Goal: Check status

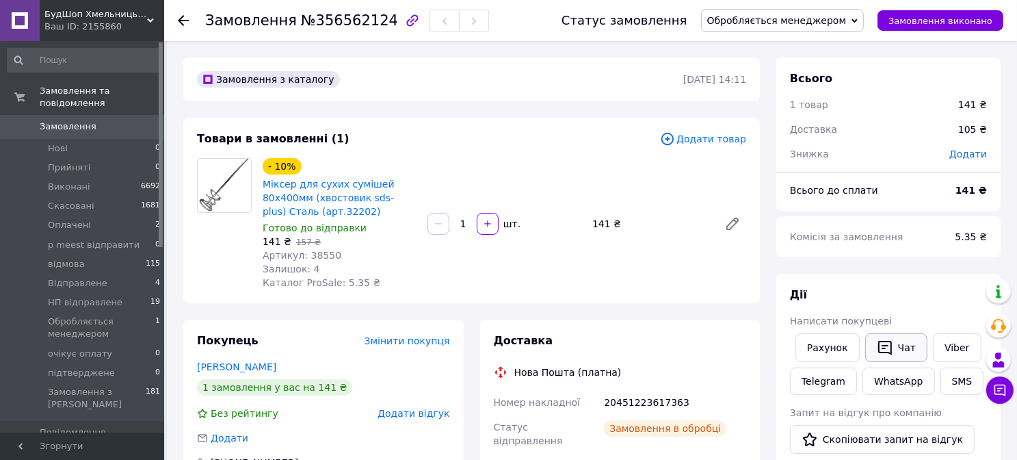
click at [886, 344] on icon "button" at bounding box center [885, 348] width 14 height 14
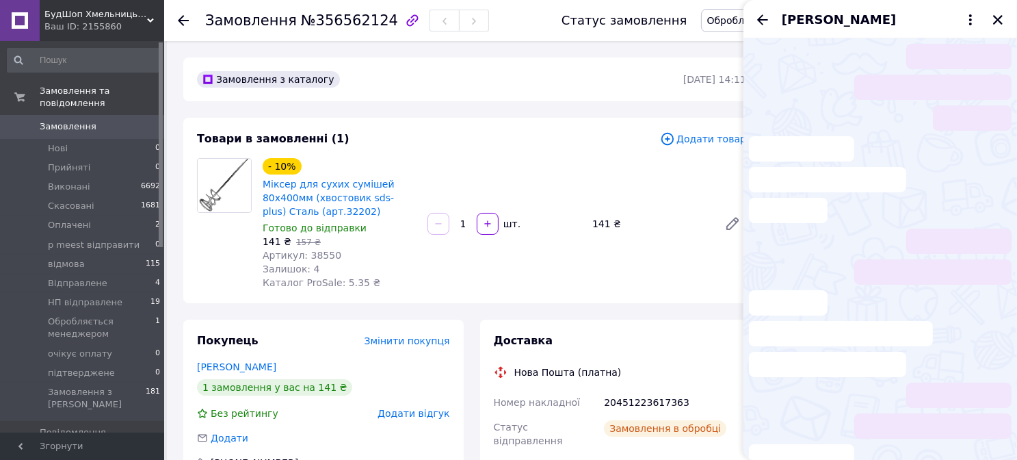
scroll to position [340, 0]
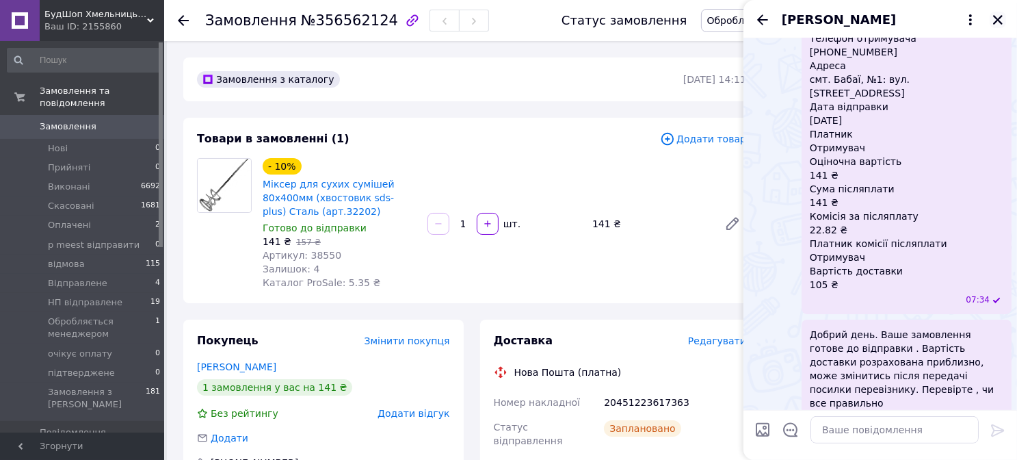
click at [993, 18] on icon "Закрити" at bounding box center [998, 20] width 12 height 12
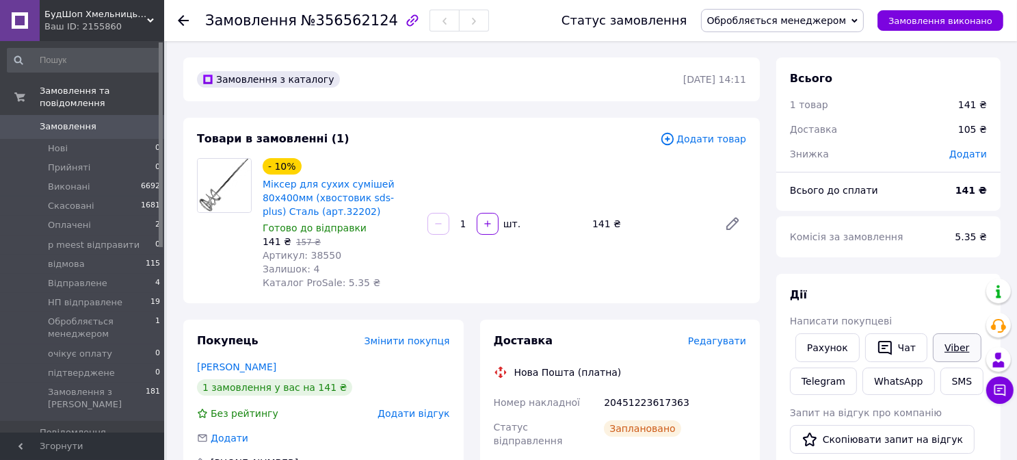
click at [949, 343] on link "Viber" at bounding box center [957, 347] width 48 height 29
click at [895, 344] on button "Чат" at bounding box center [896, 347] width 62 height 29
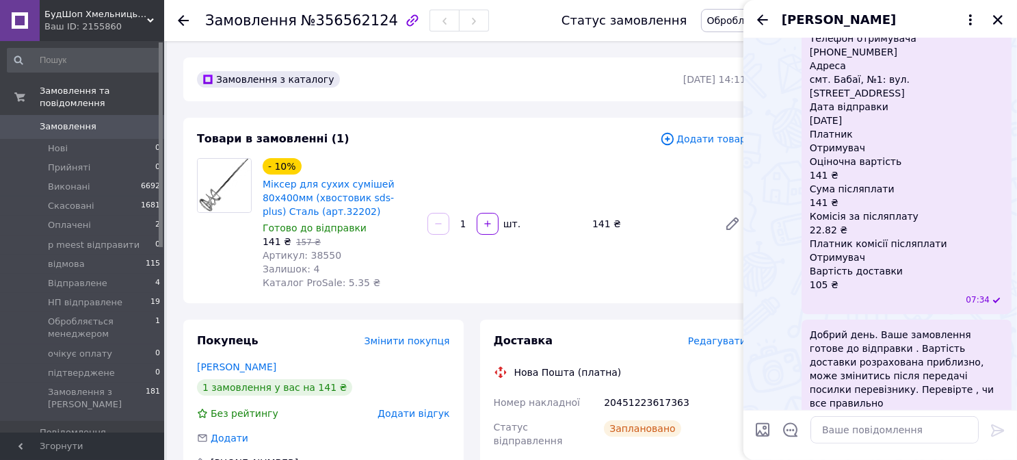
drag, startPoint x: 879, startPoint y: 194, endPoint x: 944, endPoint y: 152, distance: 76.8
drag, startPoint x: 944, startPoint y: 152, endPoint x: 832, endPoint y: 105, distance: 121.9
click at [832, 106] on span "Номер накладної 20451223617363 Статус відправлення Заплановано Отримувач Сищенк…" at bounding box center [907, 120] width 194 height 342
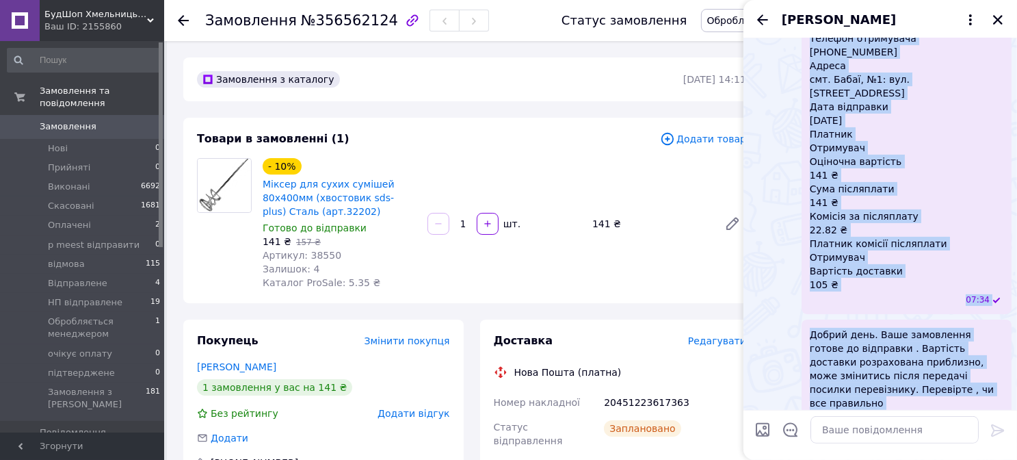
drag, startPoint x: 810, startPoint y: 94, endPoint x: 929, endPoint y: 381, distance: 311.1
click at [933, 383] on ul "Замовлення № 356562124 Всього товарів: 1 Міксер для сухих сумішей 80х400мм (хво…" at bounding box center [880, 83] width 263 height 698
copy ul "Номер накладної 20451223617363 Статус відправлення Заплановано Отримувач Сищенк…"
click at [404, 15] on icon "button" at bounding box center [412, 20] width 16 height 16
click at [1001, 21] on icon "Закрити" at bounding box center [998, 20] width 12 height 12
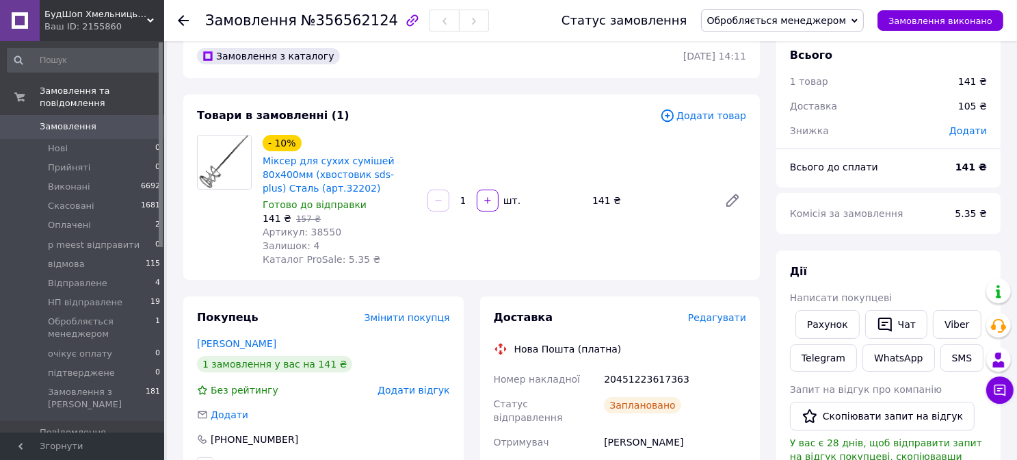
scroll to position [0, 0]
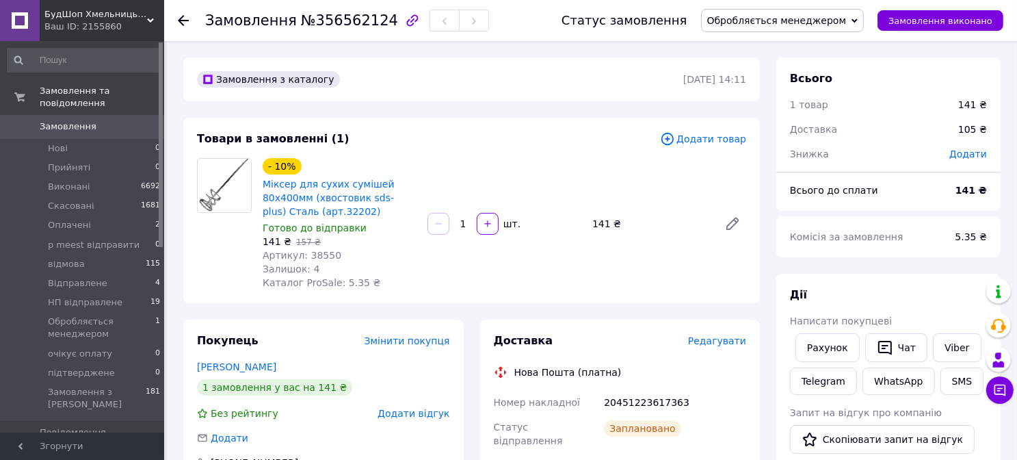
click at [847, 25] on span "Обробляється менеджером" at bounding box center [776, 20] width 139 height 11
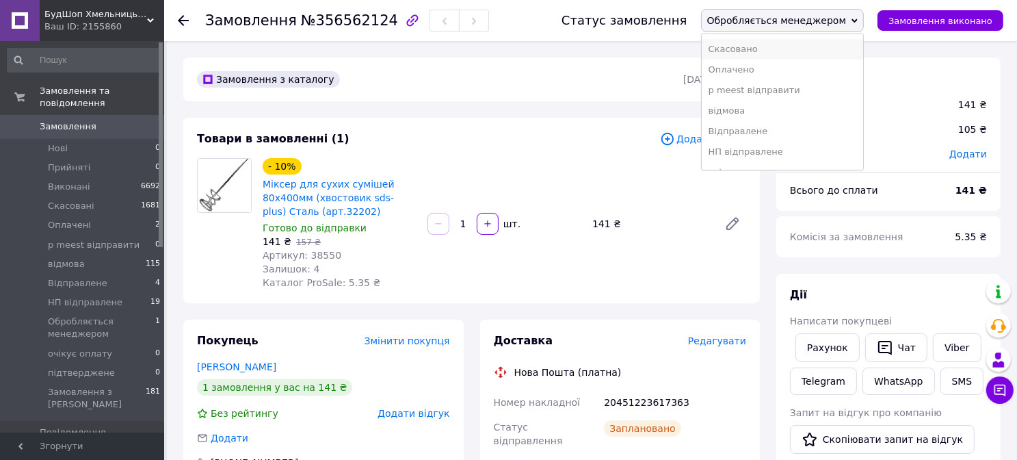
scroll to position [77, 0]
click at [778, 155] on li "підтверджене" at bounding box center [783, 156] width 162 height 21
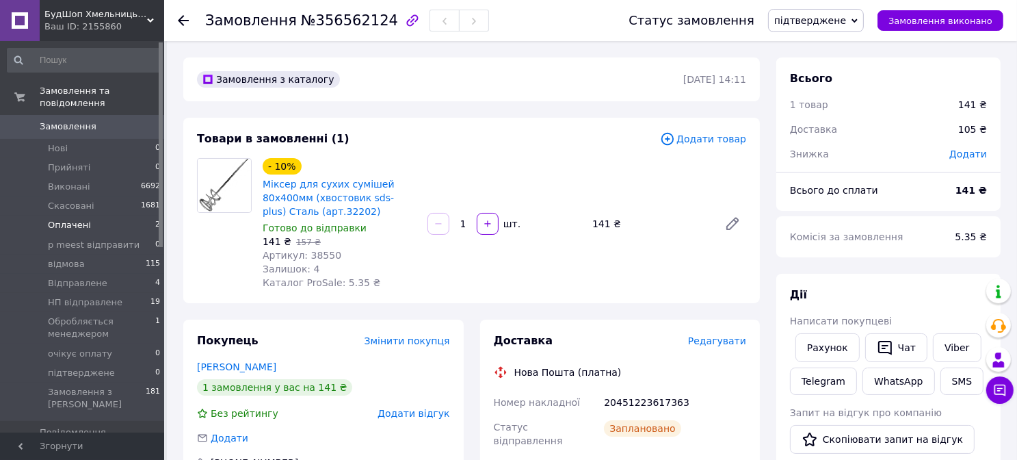
click at [63, 219] on span "Оплачені" at bounding box center [69, 225] width 43 height 12
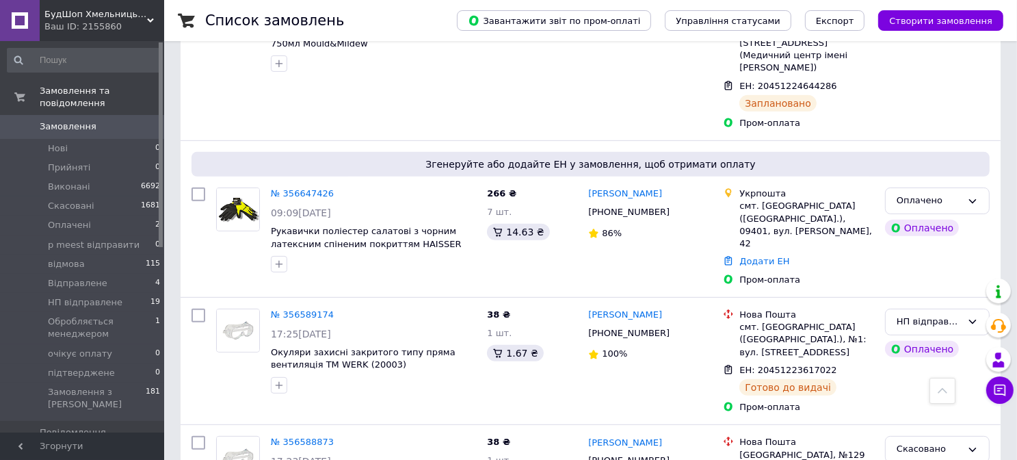
scroll to position [547, 0]
click at [291, 188] on link "№ 356647426" at bounding box center [302, 193] width 63 height 10
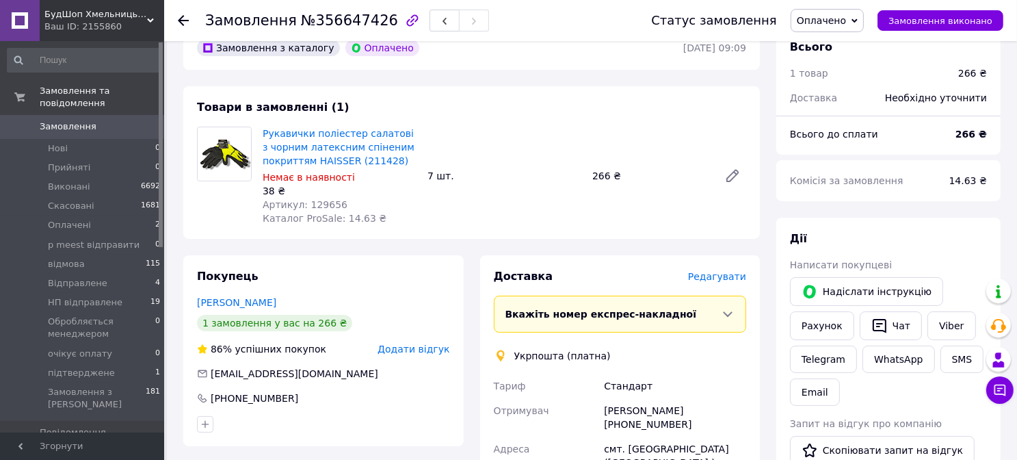
scroll to position [68, 0]
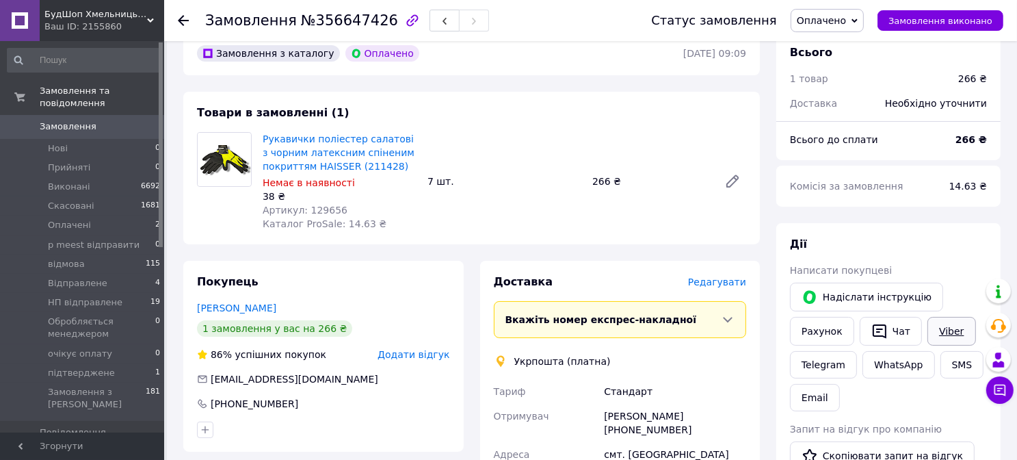
click at [957, 325] on link "Viber" at bounding box center [951, 331] width 48 height 29
click at [404, 18] on icon "button" at bounding box center [412, 20] width 16 height 16
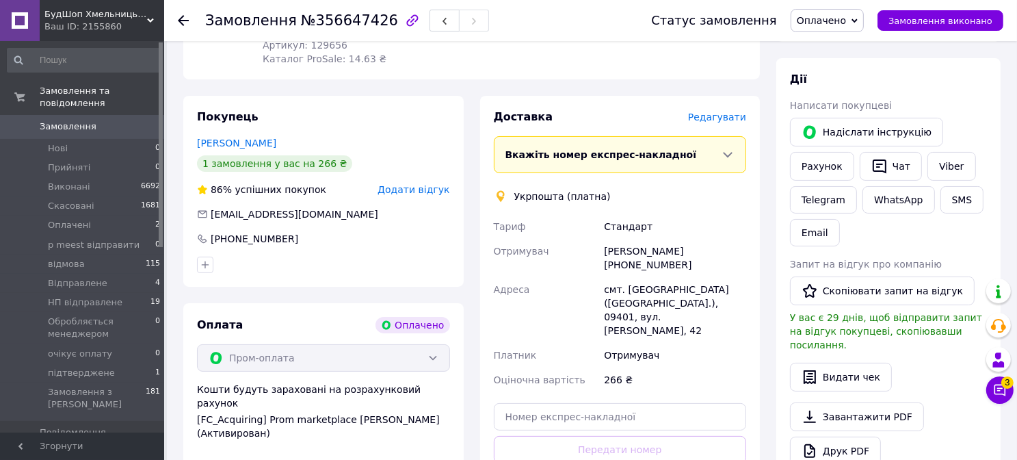
scroll to position [274, 0]
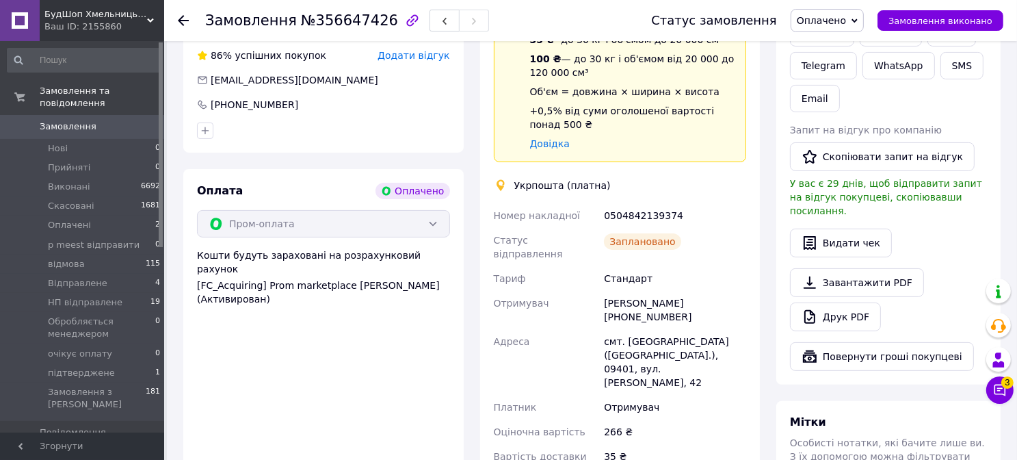
scroll to position [410, 0]
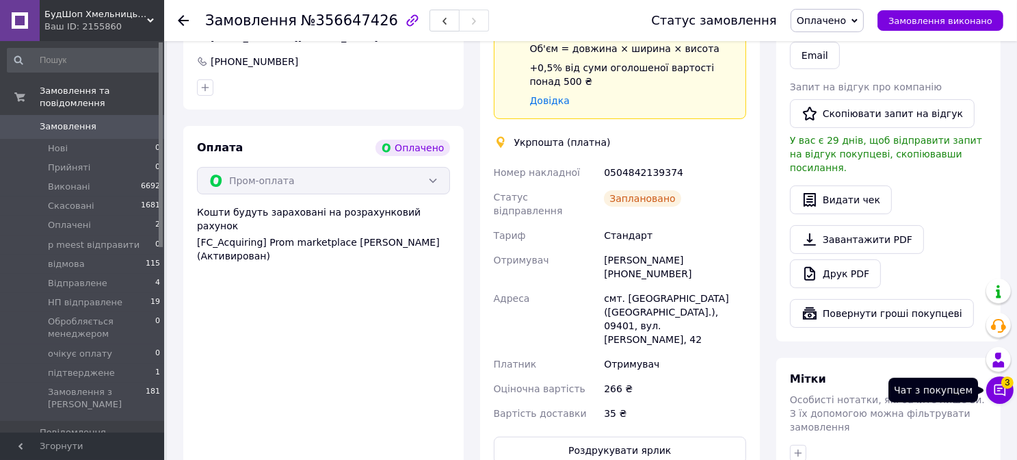
click at [1001, 390] on icon at bounding box center [1000, 390] width 14 height 14
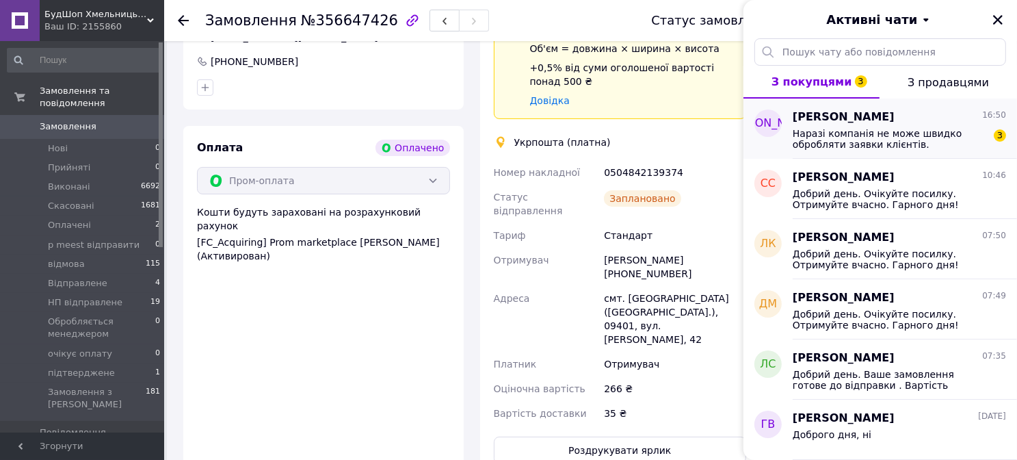
click at [868, 128] on span "Наразі компанія не може швидко обробляти заявки клієнтів. Замовлення та повідом…" at bounding box center [890, 139] width 194 height 22
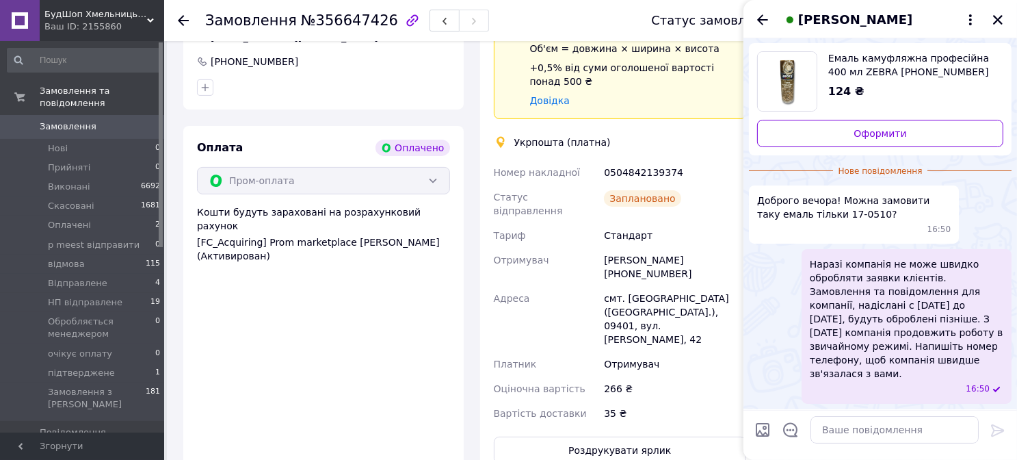
scroll to position [31, 0]
click at [996, 21] on icon "Закрити" at bounding box center [998, 20] width 12 height 12
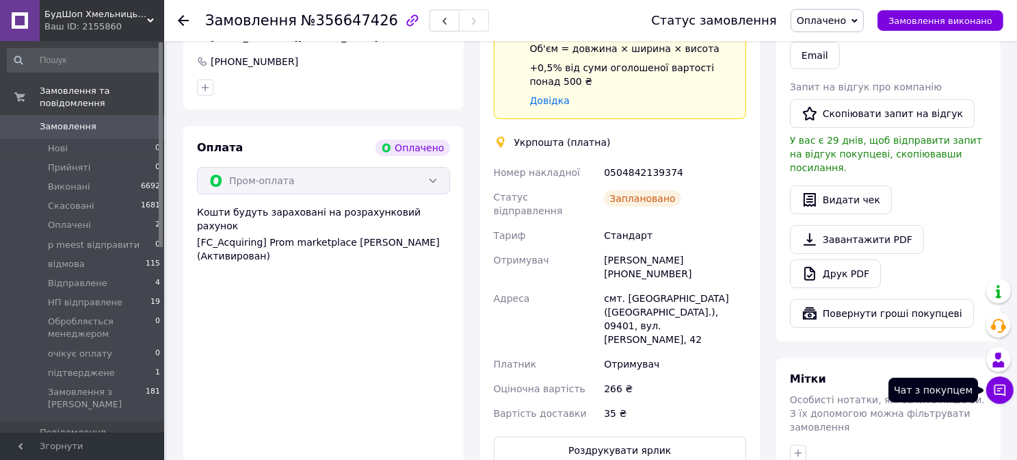
click at [995, 394] on icon at bounding box center [1000, 390] width 14 height 14
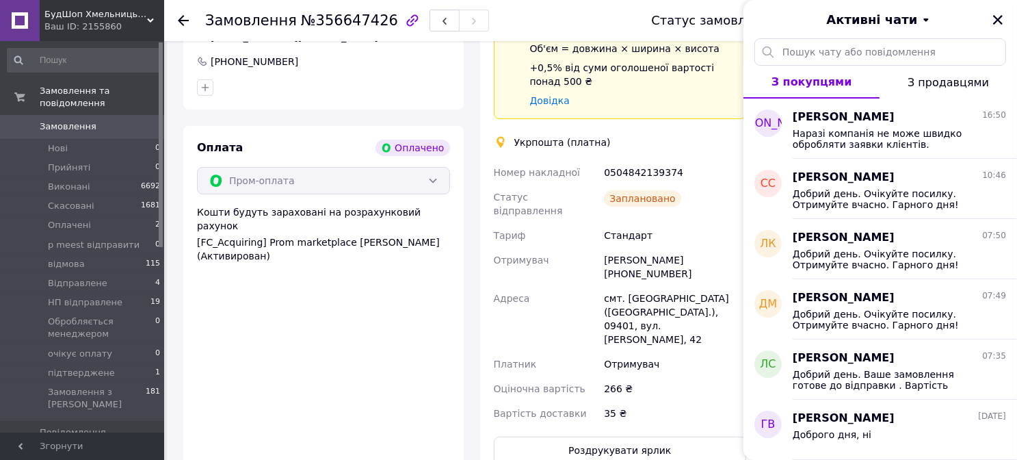
click at [380, 349] on div "Оплата Оплачено Пром-оплата Кошти будуть зараховані на розрахунковий рахунок [F…" at bounding box center [323, 301] width 280 height 351
click at [998, 18] on icon "Закрити" at bounding box center [998, 20] width 10 height 10
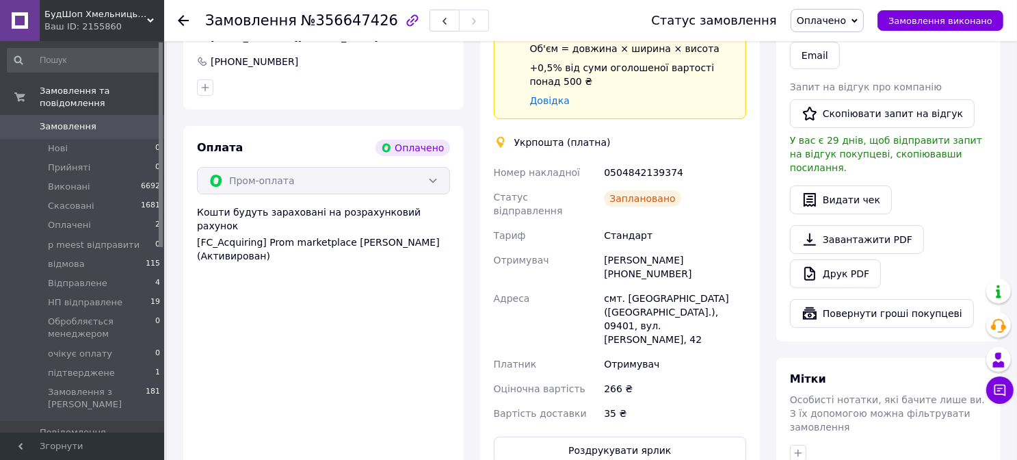
click at [321, 21] on span "№356647426" at bounding box center [349, 20] width 97 height 16
copy span "356647426"
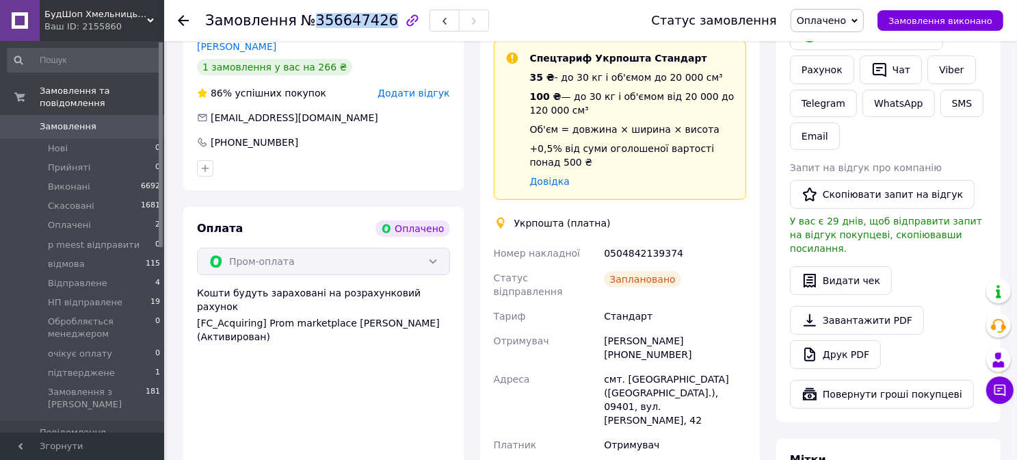
scroll to position [137, 0]
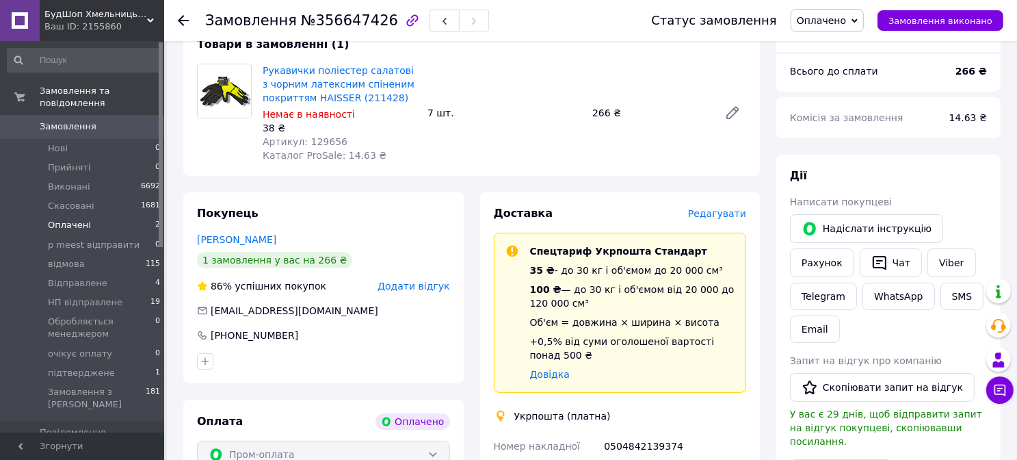
click at [72, 219] on span "Оплачені" at bounding box center [69, 225] width 43 height 12
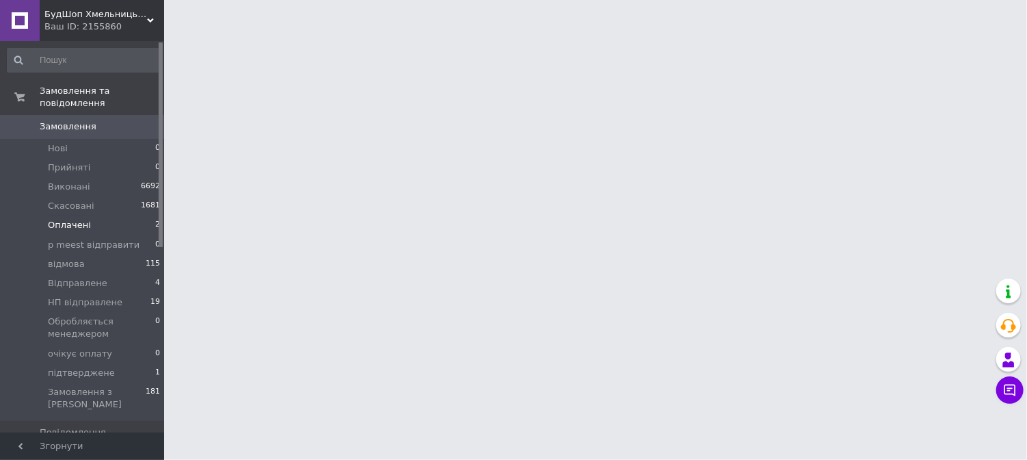
click at [72, 219] on span "Оплачені" at bounding box center [69, 225] width 43 height 12
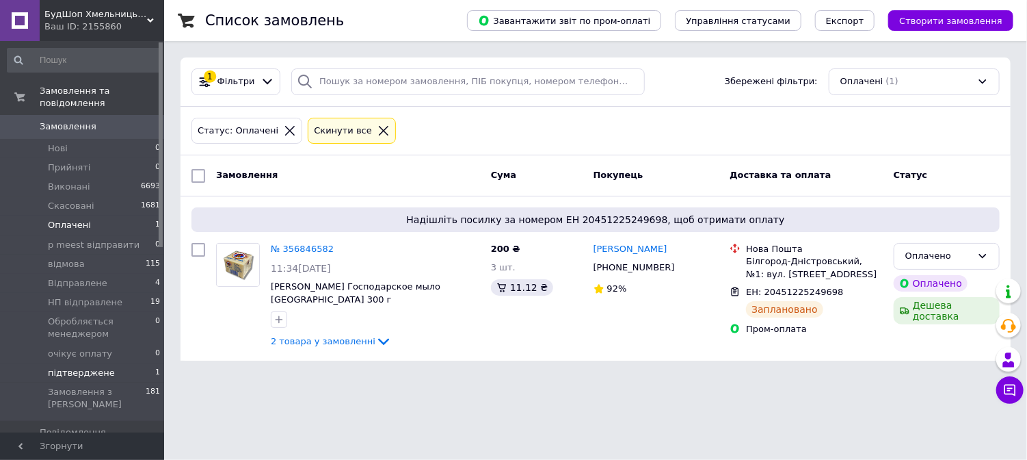
click at [71, 367] on span "підтверджене" at bounding box center [81, 373] width 67 height 12
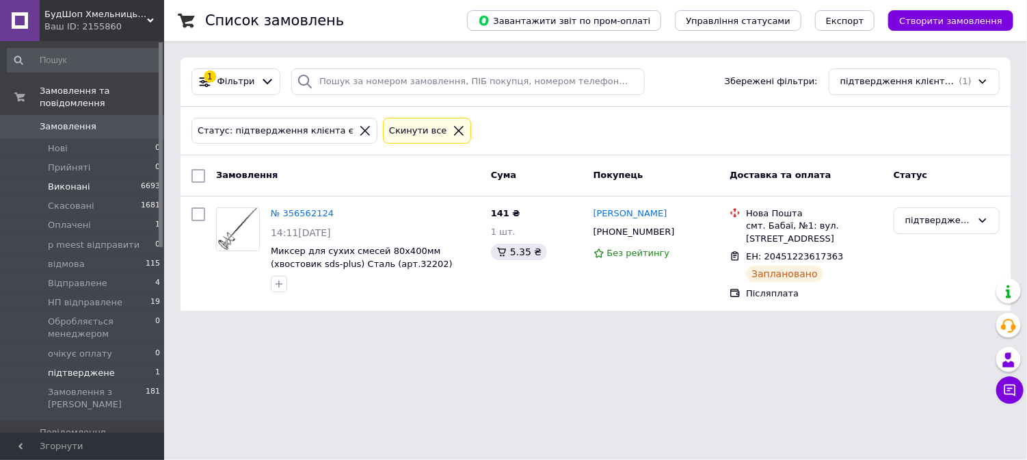
click at [62, 181] on span "Виконані" at bounding box center [69, 187] width 42 height 12
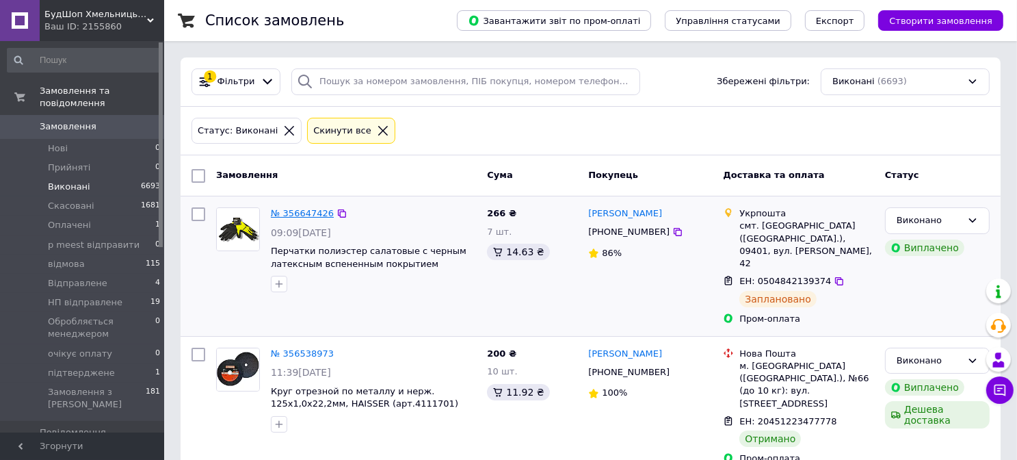
click at [290, 216] on link "№ 356647426" at bounding box center [302, 213] width 63 height 10
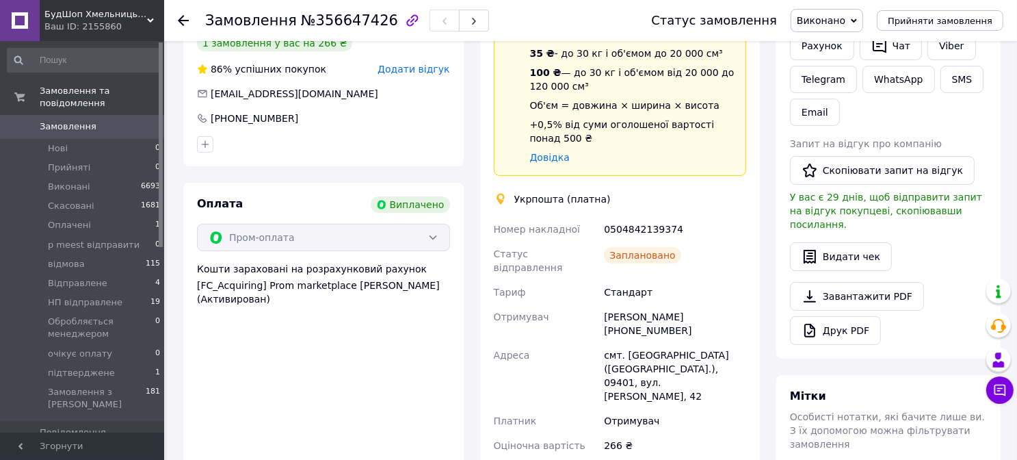
scroll to position [342, 0]
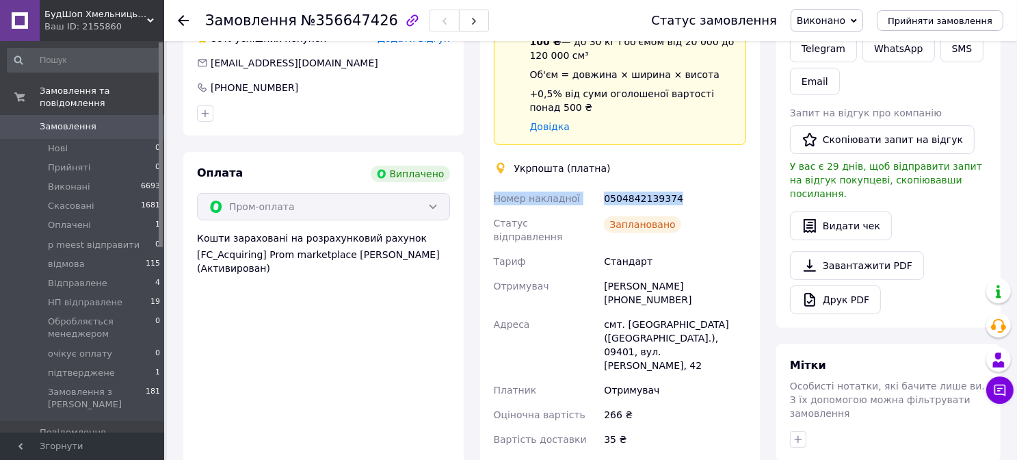
drag, startPoint x: 496, startPoint y: 198, endPoint x: 685, endPoint y: 207, distance: 188.9
click at [685, 207] on div "Номер накладної 0504842139374 Статус відправлення Заплановано Тариф Стандарт От…" at bounding box center [620, 318] width 258 height 265
copy div "Номер накладної 0504842139374"
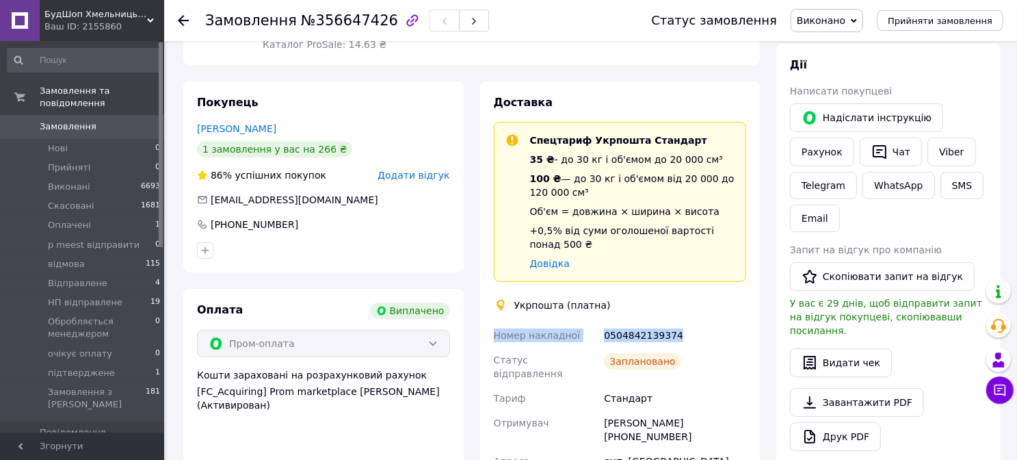
scroll to position [205, 0]
